Goal: Browse casually

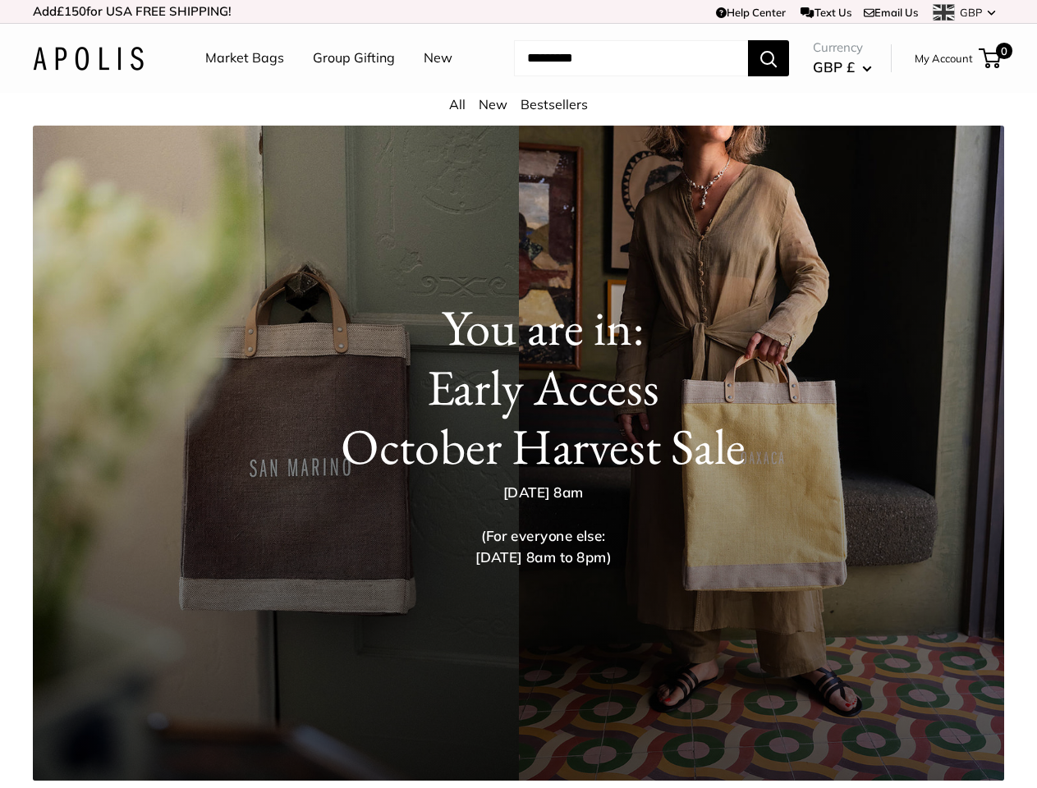
click at [518, 394] on h1 "You are in: Early Access October Harvest Sale" at bounding box center [542, 387] width 860 height 178
click at [518, 11] on td "Help Center Text Us Email Us *** *** *** *** *** *** *** *** *** *** *** GBP US…" at bounding box center [716, 11] width 575 height 23
click at [518, 76] on input "Search..." at bounding box center [631, 58] width 234 height 36
click at [339, 85] on ul "Market Bags Group Gifting New" at bounding box center [343, 58] width 276 height 53
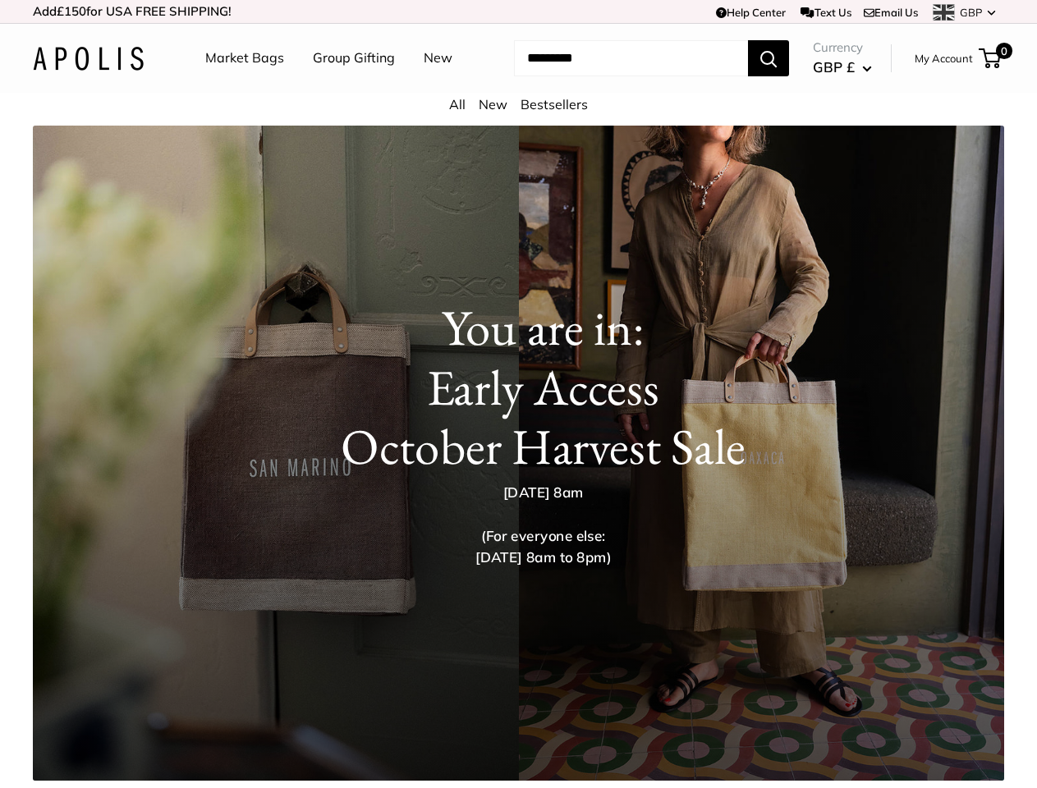
click at [616, 76] on input "Search..." at bounding box center [631, 58] width 234 height 36
click at [518, 466] on h1 "You are in: Early Access October Harvest Sale" at bounding box center [542, 387] width 860 height 178
